Goal: Task Accomplishment & Management: Manage account settings

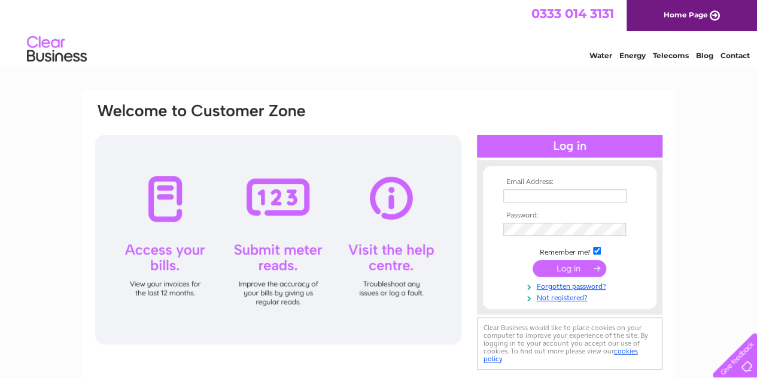
type input "jeremy.keen@tdsgroup.uk"
click at [553, 263] on input "submit" at bounding box center [570, 268] width 74 height 17
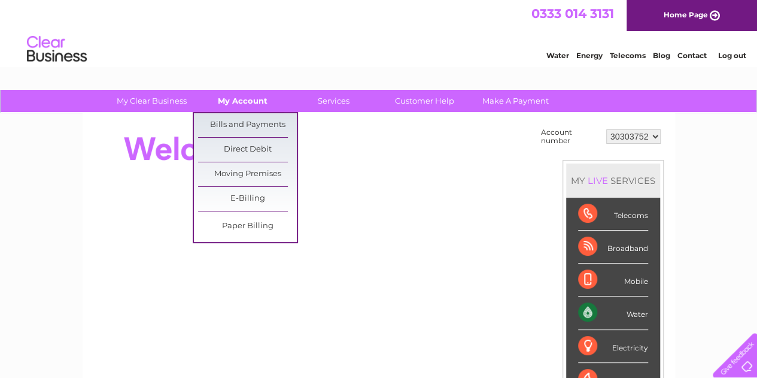
click at [263, 96] on link "My Account" at bounding box center [242, 101] width 99 height 22
click at [242, 117] on link "Bills and Payments" at bounding box center [247, 125] width 99 height 24
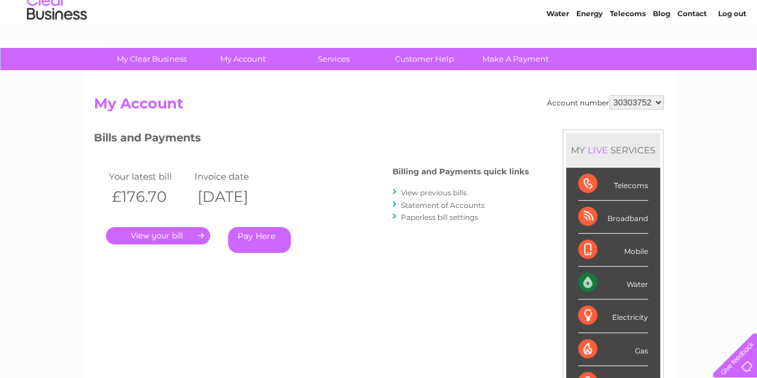
scroll to position [60, 0]
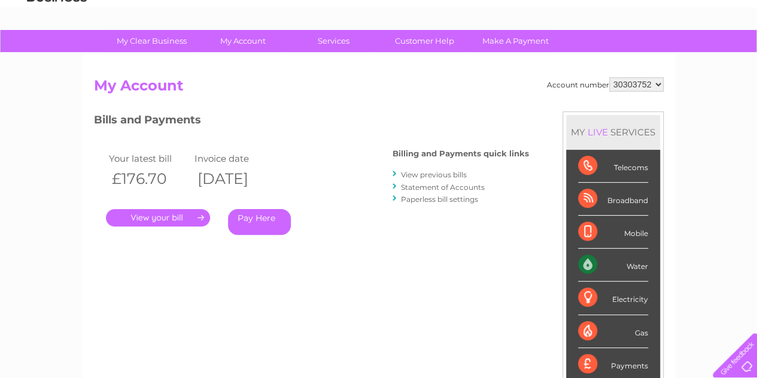
click at [156, 214] on link "." at bounding box center [158, 217] width 104 height 17
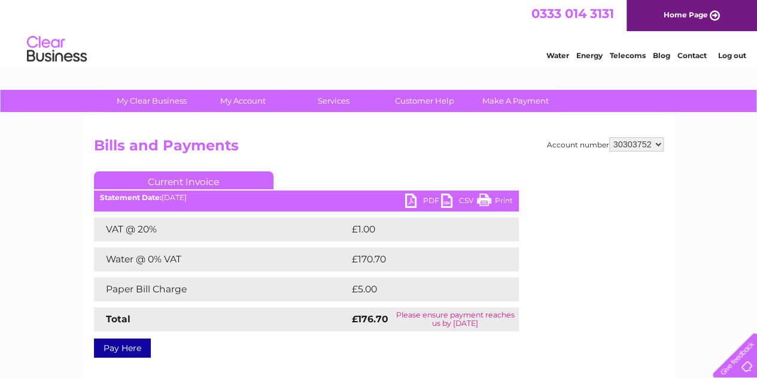
click at [415, 199] on link "PDF" at bounding box center [423, 201] width 36 height 17
